Goal: Task Accomplishment & Management: Use online tool/utility

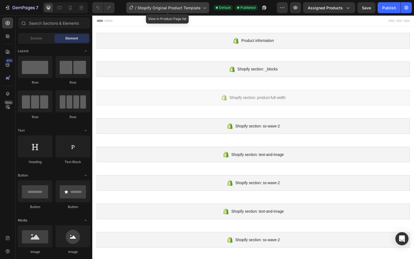
click at [181, 11] on div "/ Shopify Original Product Template" at bounding box center [167, 7] width 83 height 11
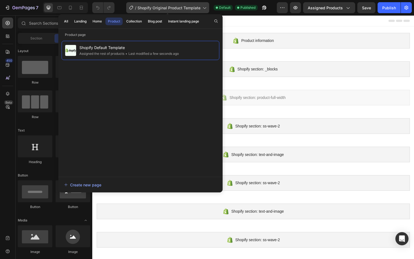
click at [181, 11] on div "/ Shopify Original Product Template" at bounding box center [167, 7] width 83 height 11
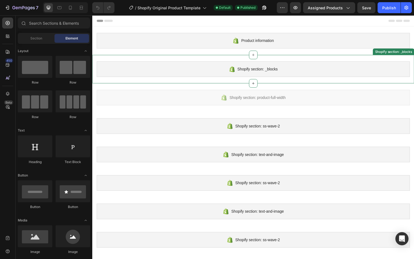
click at [249, 67] on span "Shopify section: _blocks" at bounding box center [261, 70] width 41 height 7
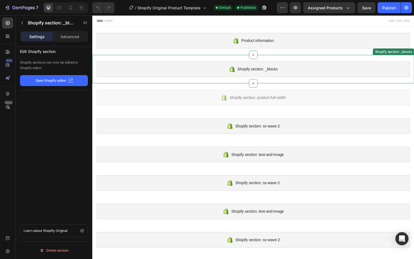
click at [249, 67] on span "Shopify section: _blocks" at bounding box center [261, 70] width 41 height 7
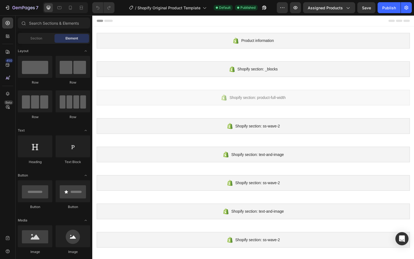
click at [110, 21] on icon at bounding box center [108, 21] width 9 height 2
click at [99, 21] on icon at bounding box center [100, 21] width 7 height 2
click at [72, 10] on icon at bounding box center [70, 7] width 5 height 5
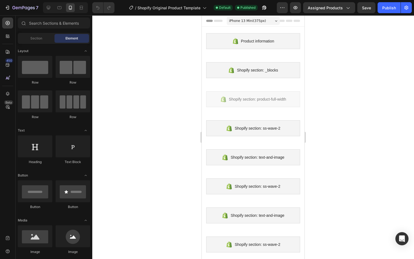
click at [268, 24] on div "iPhone 13 Mini ( 375 px)" at bounding box center [253, 21] width 53 height 8
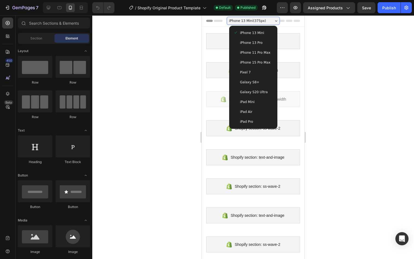
click at [259, 61] on span "iPhone 15 Pro Max" at bounding box center [255, 62] width 30 height 5
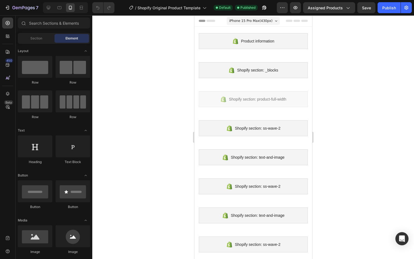
click at [338, 110] on div at bounding box center [253, 137] width 322 height 244
drag, startPoint x: 313, startPoint y: 137, endPoint x: 311, endPoint y: 121, distance: 16.3
click at [270, 21] on div "Mobile ( 423 px)" at bounding box center [253, 21] width 53 height 8
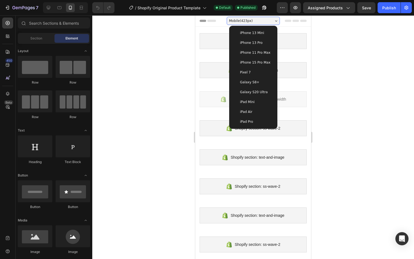
click at [255, 62] on span "iPhone 15 Pro Max" at bounding box center [255, 62] width 30 height 5
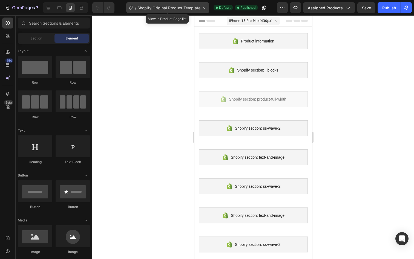
click at [199, 9] on span "Shopify Original Product Template" at bounding box center [169, 8] width 63 height 6
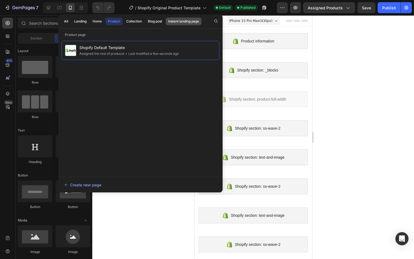
click at [192, 19] on div "Instant landing page" at bounding box center [183, 21] width 31 height 5
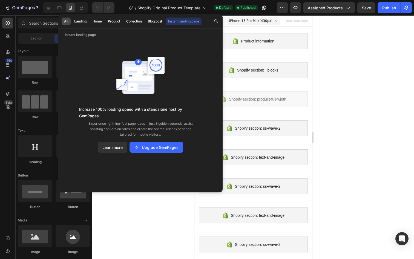
click at [72, 22] on button "All" at bounding box center [80, 22] width 17 height 8
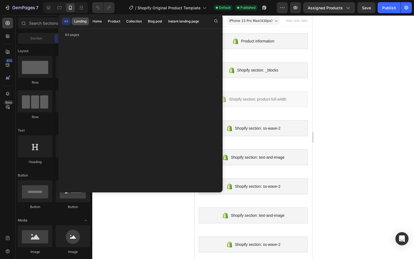
click at [83, 21] on div "Landing" at bounding box center [80, 21] width 12 height 5
click at [90, 186] on div "Create new page" at bounding box center [82, 185] width 37 height 6
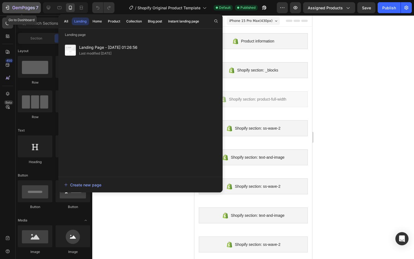
click at [9, 7] on icon "button" at bounding box center [8, 8] width 2 height 4
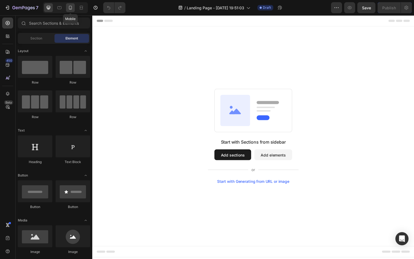
click at [72, 7] on icon at bounding box center [70, 7] width 5 height 5
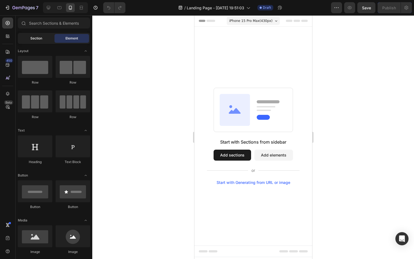
click at [41, 39] on span "Section" at bounding box center [36, 38] width 12 height 5
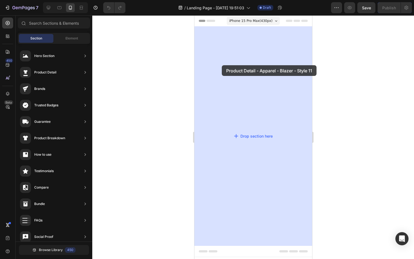
drag, startPoint x: 312, startPoint y: 108, endPoint x: 222, endPoint y: 65, distance: 99.4
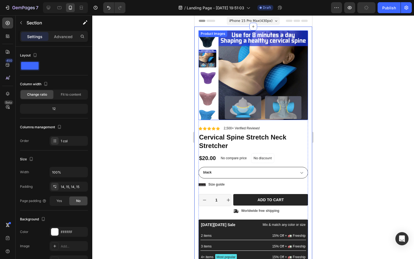
click at [251, 67] on img at bounding box center [263, 75] width 90 height 90
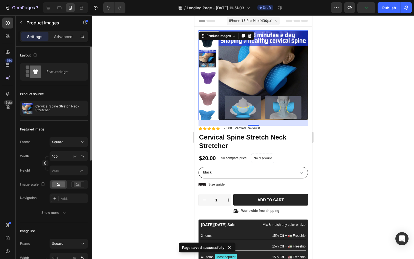
click at [57, 116] on div "Product source Cervical Spine Stretch Neck Stretcher" at bounding box center [54, 102] width 68 height 35
click at [59, 115] on div "Cervical Spine Stretch Neck Stretcher" at bounding box center [54, 108] width 68 height 15
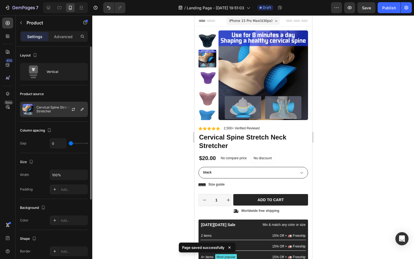
click at [70, 112] on div at bounding box center [76, 109] width 24 height 15
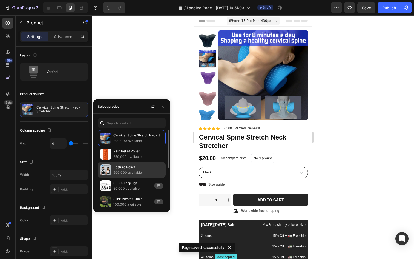
click at [122, 172] on p "900,000 available" at bounding box center [138, 172] width 50 height 5
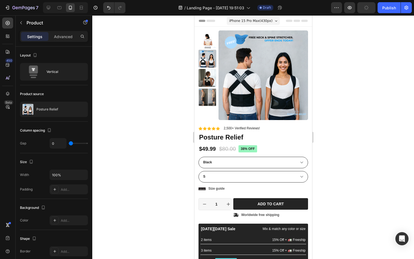
click at [101, 82] on div at bounding box center [253, 137] width 322 height 244
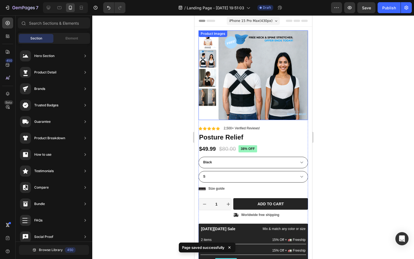
click at [208, 55] on img at bounding box center [207, 59] width 18 height 18
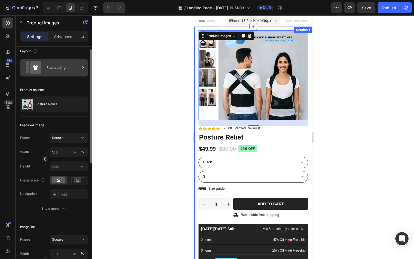
scroll to position [5, 0]
click at [78, 66] on div "Featured right" at bounding box center [63, 67] width 33 height 13
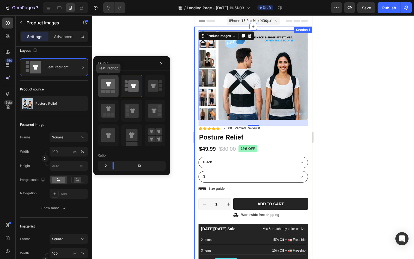
click at [112, 92] on rect at bounding box center [113, 91] width 4 height 3
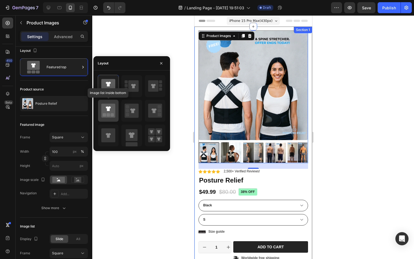
click at [112, 116] on rect at bounding box center [112, 114] width 3 height 3
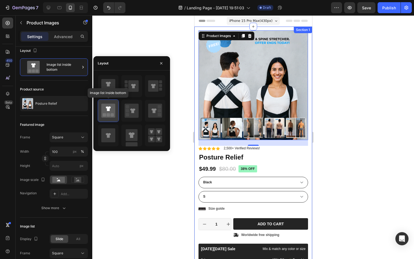
click at [112, 116] on rect at bounding box center [112, 114] width 3 height 3
click at [128, 110] on rect at bounding box center [127, 110] width 3 height 3
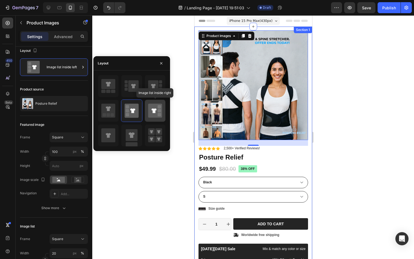
click at [150, 107] on icon at bounding box center [155, 111] width 14 height 14
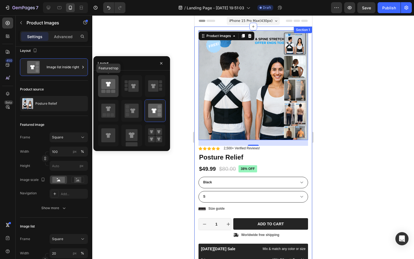
click at [107, 86] on icon at bounding box center [108, 84] width 14 height 10
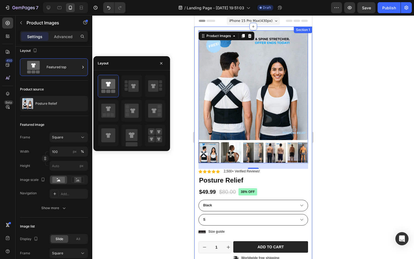
click at [150, 39] on div at bounding box center [253, 137] width 322 height 244
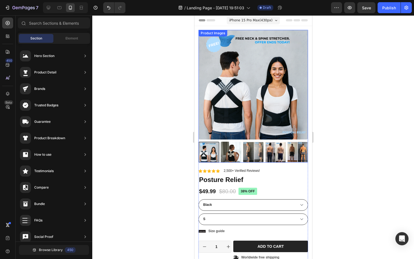
scroll to position [0, 0]
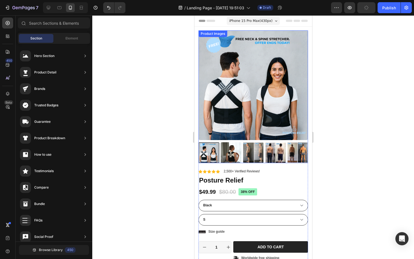
click at [230, 150] on img at bounding box center [231, 152] width 21 height 21
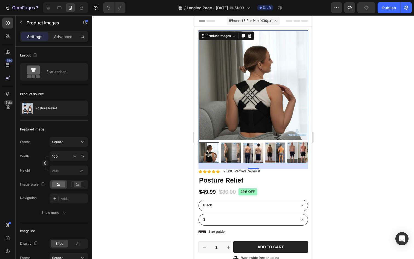
click at [273, 149] on img at bounding box center [275, 152] width 21 height 21
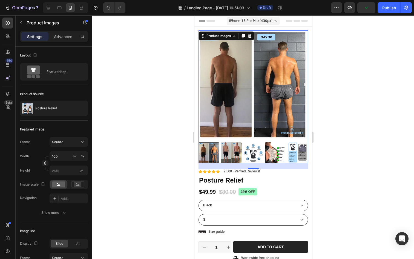
click at [273, 149] on img at bounding box center [275, 152] width 21 height 21
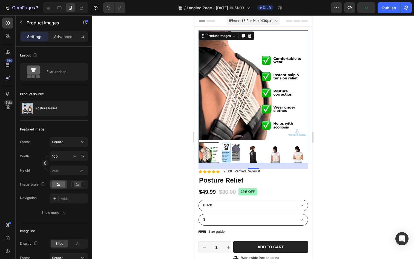
click at [220, 152] on div at bounding box center [253, 152] width 110 height 21
click at [233, 152] on img at bounding box center [231, 152] width 21 height 21
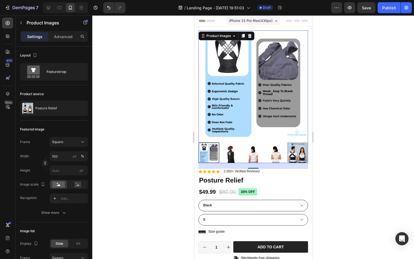
click at [294, 149] on img at bounding box center [297, 152] width 21 height 21
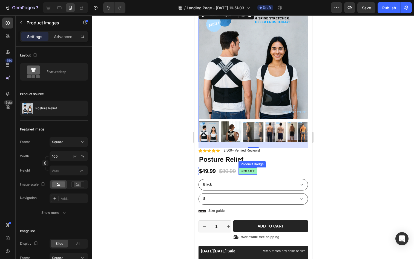
scroll to position [23, 0]
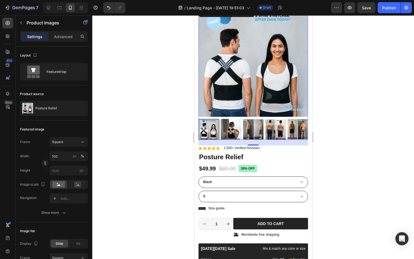
click at [357, 146] on div at bounding box center [253, 137] width 322 height 244
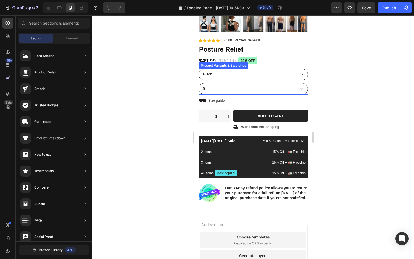
scroll to position [132, 0]
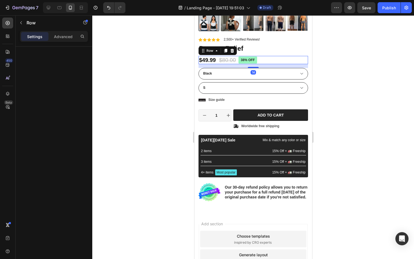
click at [271, 61] on div "$49.99 Product Price Product Price $80.00 Product Price Product Price 38% off P…" at bounding box center [253, 60] width 110 height 8
click at [271, 50] on h1 "Posture Relief" at bounding box center [253, 49] width 110 height 10
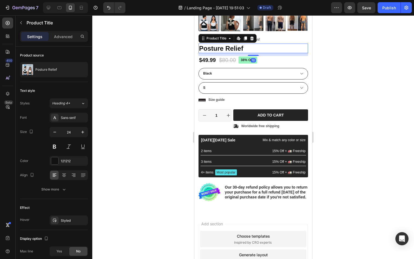
click at [269, 64] on div "Icon Icon Icon Icon Icon Icon List 2,500+ Verified Reviews! Text Block Row 38% …" at bounding box center [253, 119] width 110 height 164
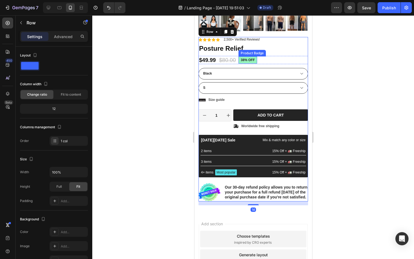
click at [249, 58] on pre "38% off" at bounding box center [247, 59] width 18 height 7
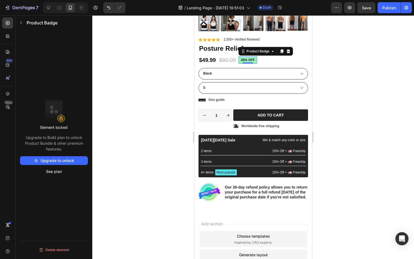
click at [249, 59] on pre "38% off" at bounding box center [247, 59] width 18 height 7
click at [264, 47] on div "Product Badge" at bounding box center [265, 51] width 55 height 9
click at [266, 48] on div "Product Badge" at bounding box center [258, 51] width 36 height 7
click at [269, 52] on div "Product Badge" at bounding box center [257, 51] width 25 height 5
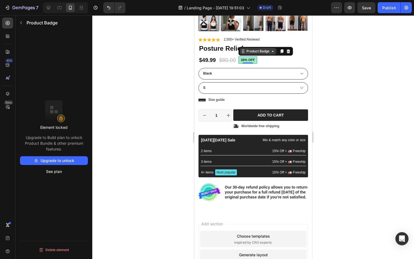
click at [269, 52] on div "Product Badge" at bounding box center [257, 51] width 25 height 5
click at [287, 50] on icon at bounding box center [289, 51] width 4 height 4
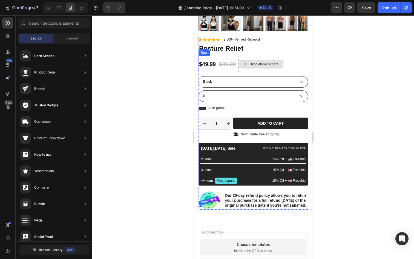
click at [256, 65] on div "Drop element here" at bounding box center [264, 64] width 29 height 4
click at [245, 64] on icon at bounding box center [245, 64] width 4 height 5
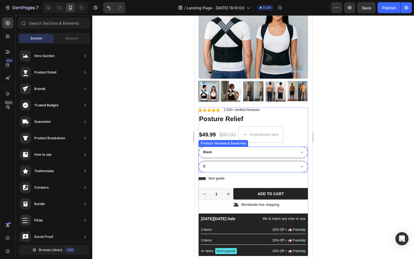
scroll to position [41, 0]
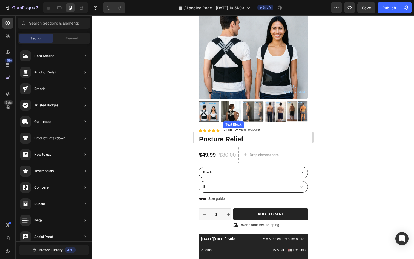
click at [251, 130] on p "2,500+ Verified Reviews!" at bounding box center [242, 130] width 36 height 4
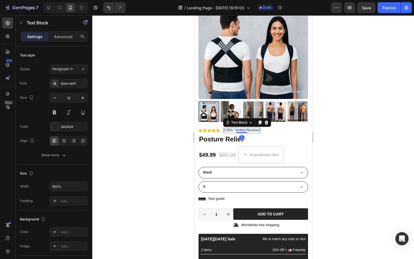
click at [233, 130] on p "2,500+ Verified Reviews!" at bounding box center [242, 130] width 36 height 4
click at [231, 130] on p "2,500+ Verified Reviews!" at bounding box center [242, 130] width 36 height 4
click at [338, 119] on div at bounding box center [253, 137] width 322 height 244
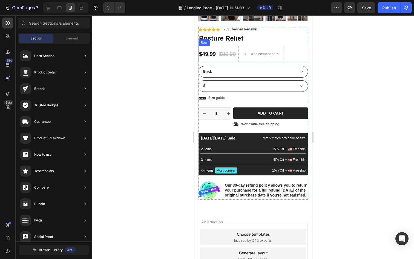
scroll to position [131, 0]
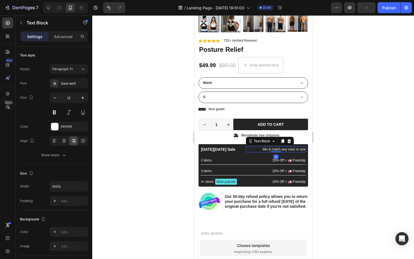
click at [279, 147] on p "Mix & match any color or size" at bounding box center [275, 149] width 59 height 5
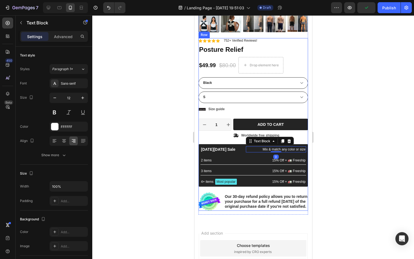
click at [303, 138] on div "Icon Worldwide free shipping Text Block Row" at bounding box center [270, 135] width 75 height 5
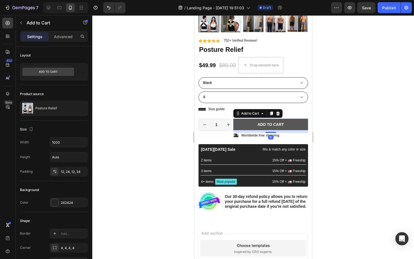
click at [294, 119] on button "Add to cart" at bounding box center [270, 125] width 75 height 12
click at [277, 115] on icon at bounding box center [278, 114] width 4 height 4
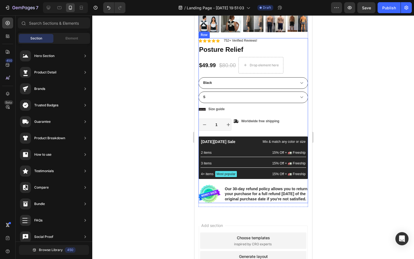
click at [228, 128] on button "increment" at bounding box center [229, 125] width 12 height 12
type input "2"
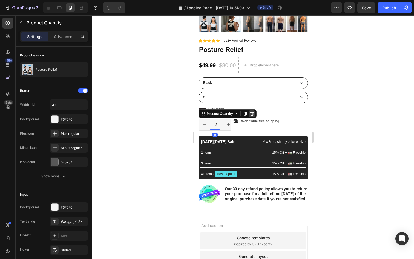
click at [252, 115] on icon at bounding box center [252, 114] width 4 height 4
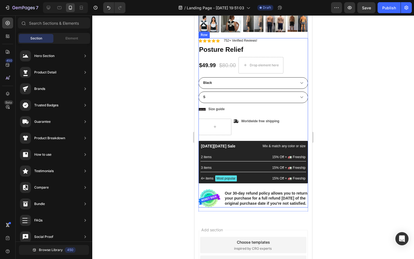
click at [254, 141] on div "Black Friday Sale Text Block Mix & match any color or size Text Block Row 2 ite…" at bounding box center [253, 162] width 110 height 42
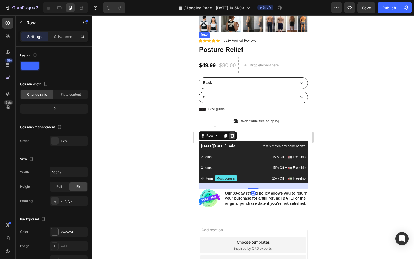
click at [234, 135] on div at bounding box center [232, 135] width 7 height 7
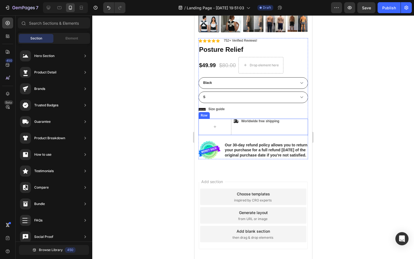
click at [246, 123] on div "Worldwide free shipping" at bounding box center [260, 121] width 39 height 5
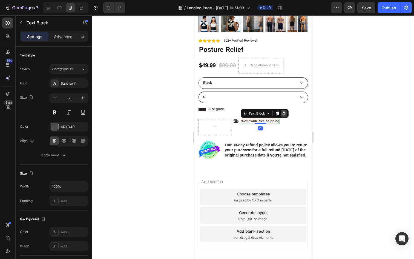
click at [283, 113] on icon at bounding box center [284, 114] width 4 height 4
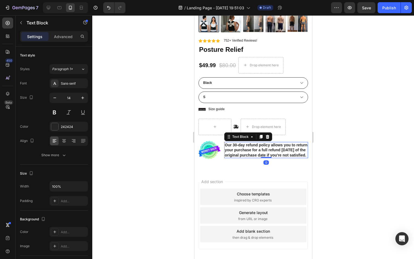
click at [267, 143] on p "Our 30-day refund policy allows you to return your purchase for a full refund w…" at bounding box center [266, 150] width 83 height 15
click at [269, 135] on icon at bounding box center [268, 137] width 4 height 4
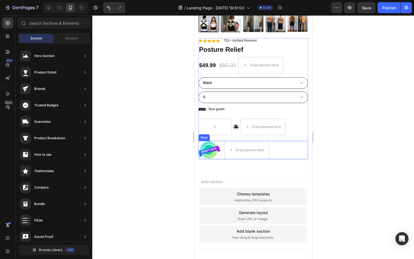
click at [213, 150] on img at bounding box center [209, 150] width 22 height 19
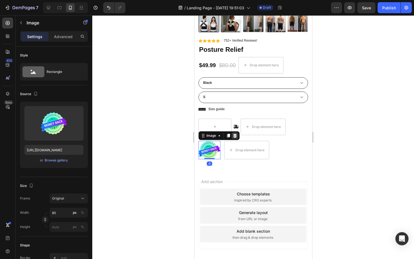
click at [237, 137] on icon at bounding box center [235, 135] width 4 height 4
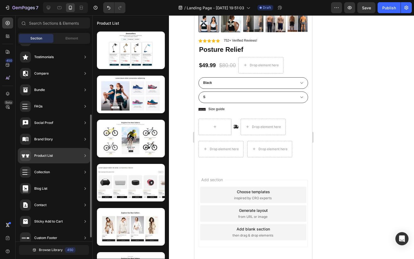
scroll to position [120, 0]
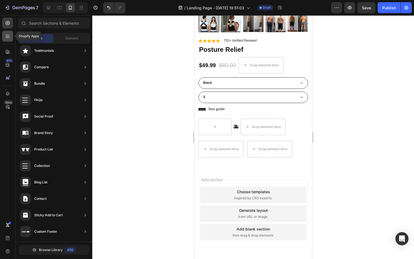
click at [9, 33] on div at bounding box center [7, 36] width 11 height 11
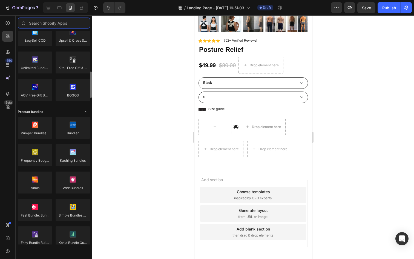
scroll to position [331, 0]
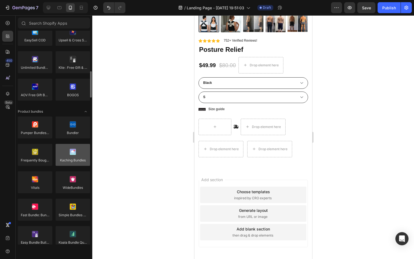
click at [74, 156] on div at bounding box center [73, 155] width 35 height 22
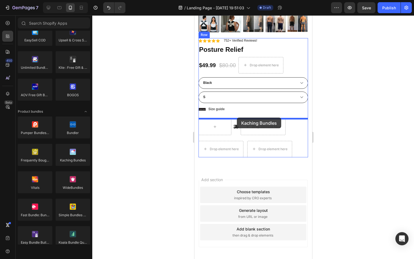
drag, startPoint x: 263, startPoint y: 171, endPoint x: 237, endPoint y: 118, distance: 59.7
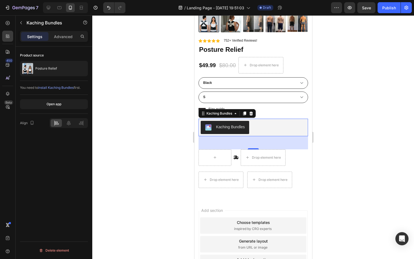
click at [58, 88] on span "install Kaching Bundles" at bounding box center [56, 88] width 36 height 4
click at [235, 113] on icon at bounding box center [235, 113] width 4 height 4
click at [152, 139] on div at bounding box center [253, 137] width 322 height 244
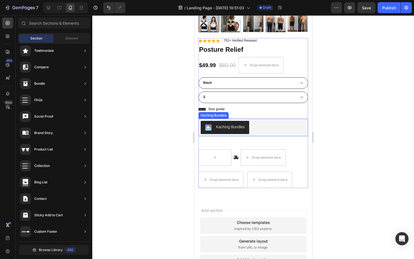
click at [226, 125] on div "Kaching Bundles" at bounding box center [230, 127] width 29 height 6
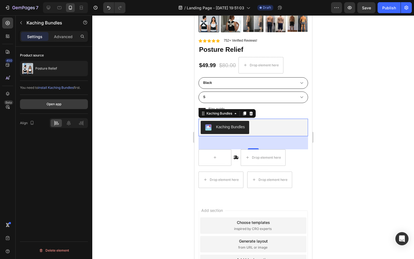
click at [55, 105] on div "Open app" at bounding box center [54, 104] width 15 height 5
click at [32, 123] on icon "button" at bounding box center [31, 122] width 5 height 5
click at [383, 132] on div at bounding box center [253, 137] width 322 height 244
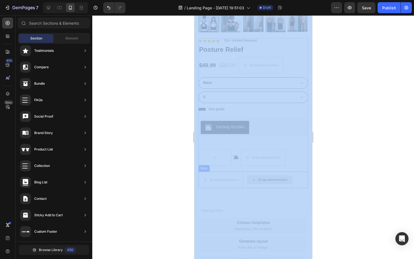
drag, startPoint x: 358, startPoint y: 174, endPoint x: 275, endPoint y: 171, distance: 83.3
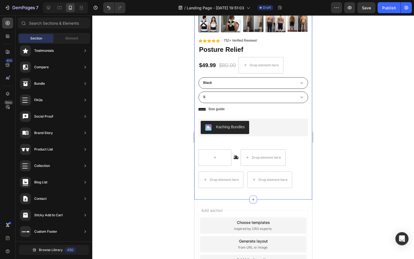
click at [342, 166] on div at bounding box center [253, 137] width 322 height 244
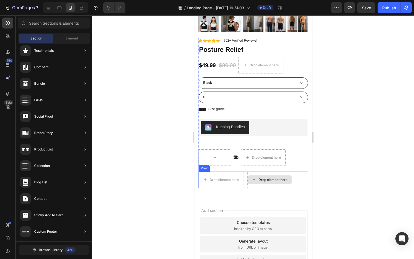
click at [283, 182] on div "Drop element here" at bounding box center [269, 179] width 44 height 9
click at [207, 181] on icon at bounding box center [205, 179] width 4 height 5
click at [205, 170] on div "Row" at bounding box center [217, 166] width 38 height 9
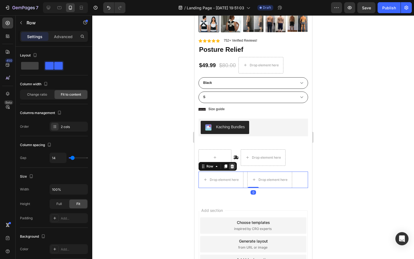
click at [233, 168] on icon at bounding box center [232, 166] width 4 height 4
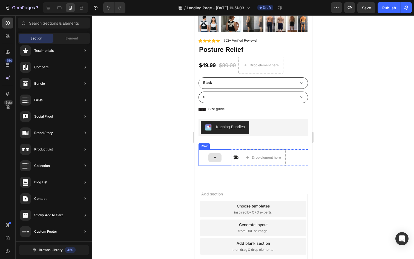
click at [215, 158] on icon at bounding box center [215, 157] width 2 height 2
click at [207, 147] on div "Row" at bounding box center [204, 146] width 9 height 5
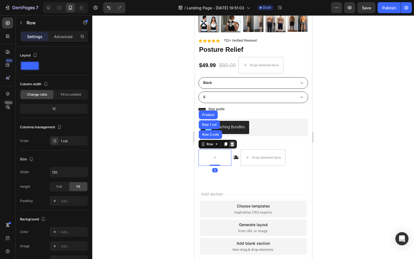
click at [232, 145] on icon at bounding box center [232, 144] width 4 height 4
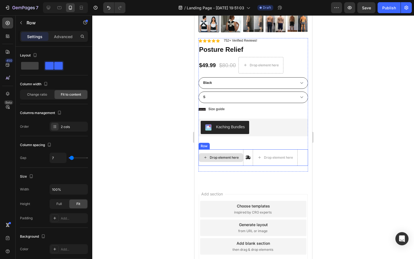
click at [238, 153] on div "Drop element here" at bounding box center [220, 157] width 45 height 16
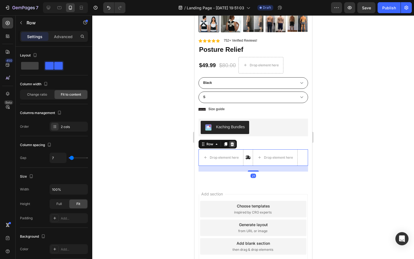
click at [234, 142] on div at bounding box center [232, 144] width 7 height 7
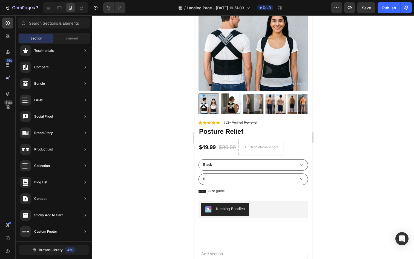
scroll to position [70, 0]
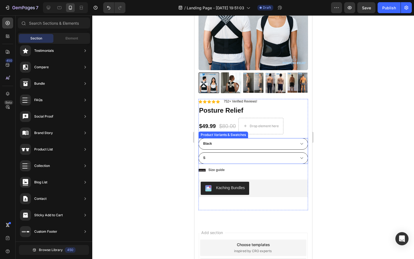
click at [300, 146] on select "Black Pink Nude" at bounding box center [253, 144] width 110 height 12
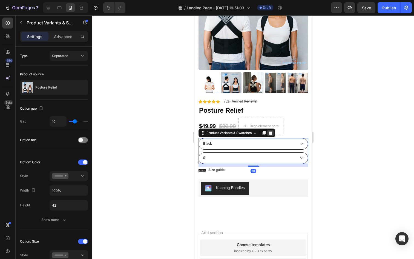
click at [271, 133] on icon at bounding box center [271, 133] width 4 height 4
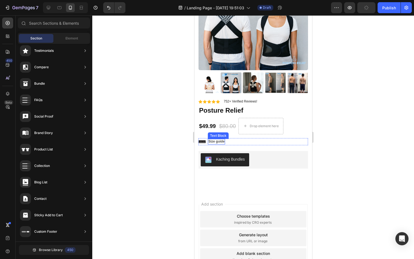
click at [212, 141] on p "Size guide" at bounding box center [216, 141] width 16 height 4
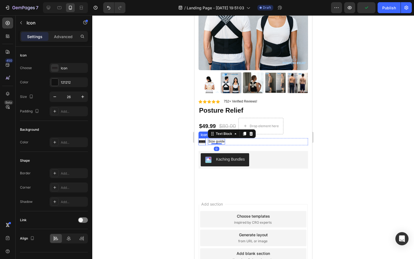
click at [201, 141] on icon at bounding box center [201, 141] width 7 height 3
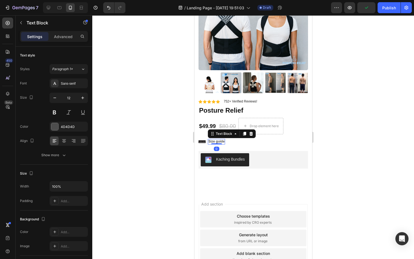
click at [213, 143] on p "Size guide" at bounding box center [216, 141] width 16 height 4
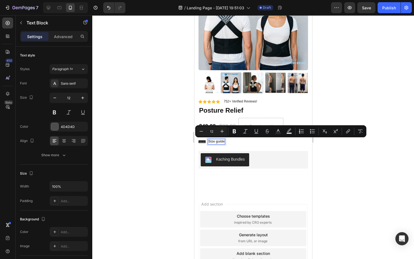
click at [215, 141] on p "Size guide" at bounding box center [216, 141] width 16 height 4
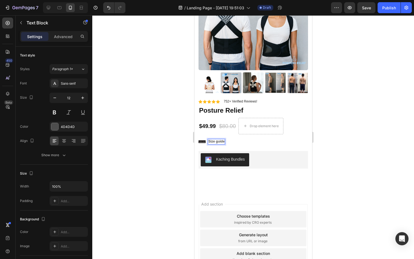
click at [240, 141] on div "Icon Size guide Text Block 0 Row" at bounding box center [253, 141] width 110 height 7
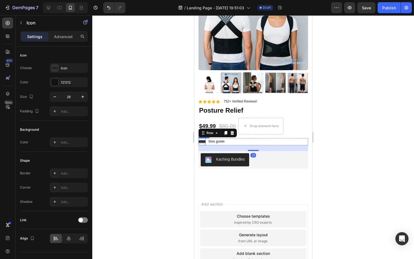
click at [204, 139] on icon at bounding box center [201, 141] width 7 height 7
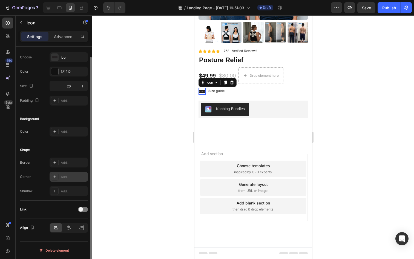
scroll to position [0, 0]
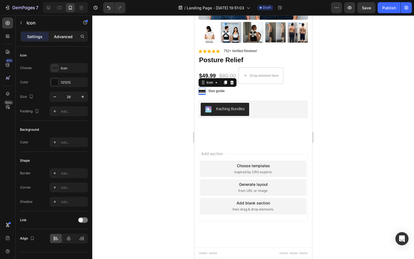
click at [57, 38] on p "Advanced" at bounding box center [63, 37] width 19 height 6
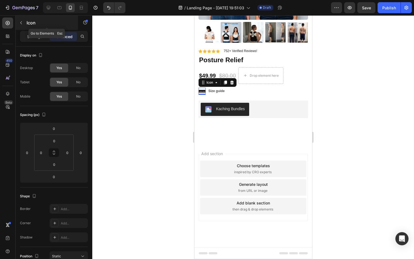
click at [22, 20] on button "button" at bounding box center [21, 22] width 9 height 9
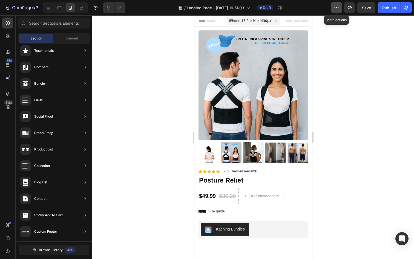
click at [338, 11] on button "button" at bounding box center [336, 7] width 11 height 11
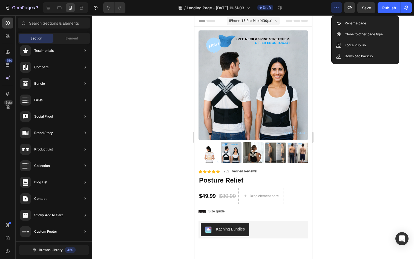
click at [338, 11] on button "button" at bounding box center [336, 7] width 11 height 11
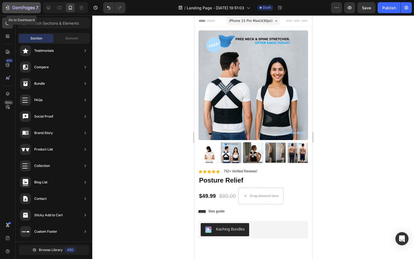
click at [12, 10] on icon "button" at bounding box center [23, 8] width 22 height 5
